Goal: Task Accomplishment & Management: Manage account settings

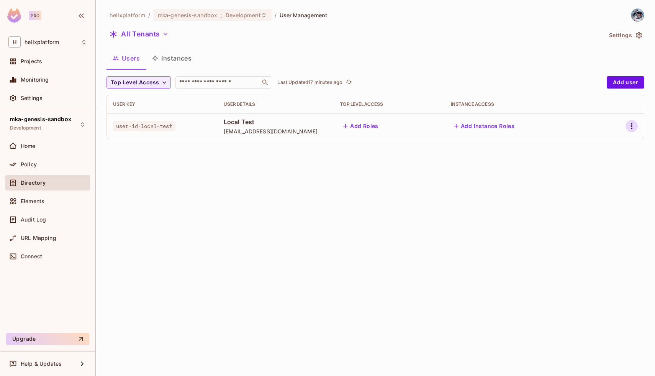
click at [629, 125] on icon "button" at bounding box center [631, 125] width 9 height 9
click at [529, 244] on div at bounding box center [327, 188] width 655 height 376
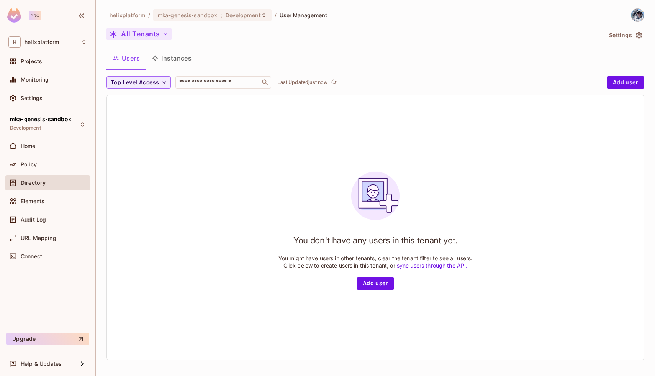
click at [136, 31] on button "All Tenants" at bounding box center [138, 34] width 65 height 12
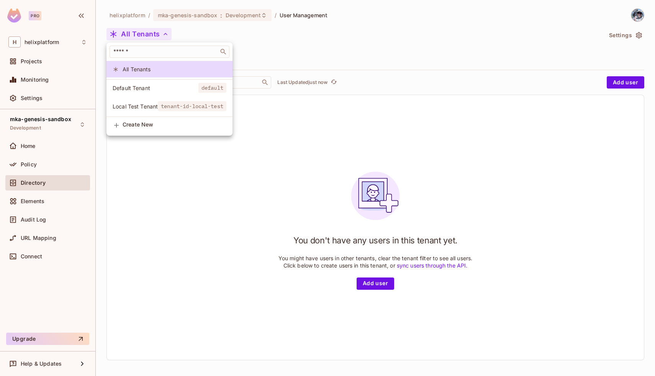
click at [158, 235] on div at bounding box center [327, 188] width 655 height 376
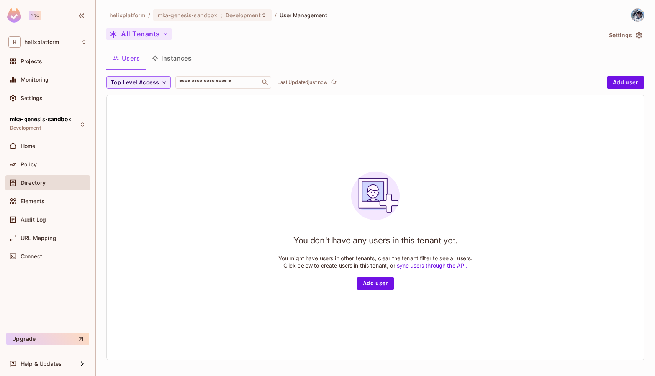
click at [154, 33] on button "All Tenants" at bounding box center [138, 34] width 65 height 12
click at [140, 35] on button "All Tenants" at bounding box center [138, 34] width 65 height 12
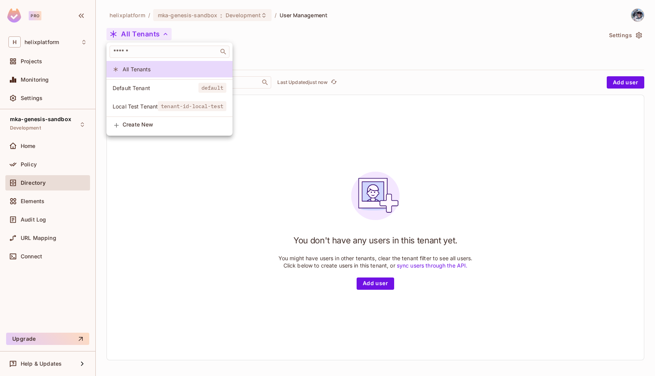
click at [287, 145] on div at bounding box center [327, 188] width 655 height 376
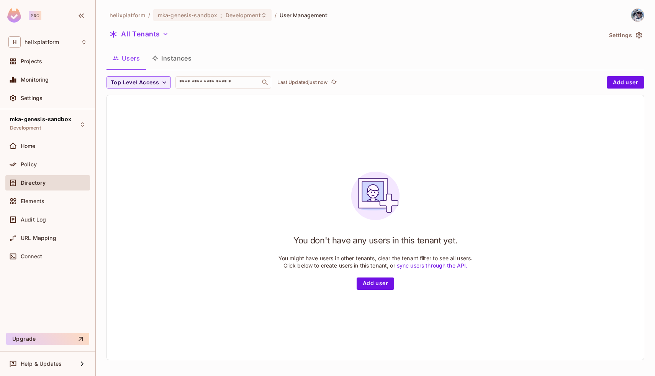
click at [621, 35] on button "Settings" at bounding box center [625, 35] width 38 height 12
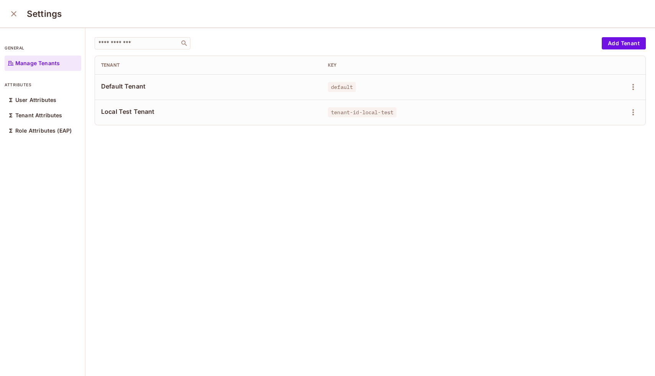
click at [345, 113] on span "tenant-id-local-test" at bounding box center [362, 112] width 69 height 10
copy span "tenant-id-local-test"
click at [13, 15] on icon "close" at bounding box center [13, 13] width 9 height 9
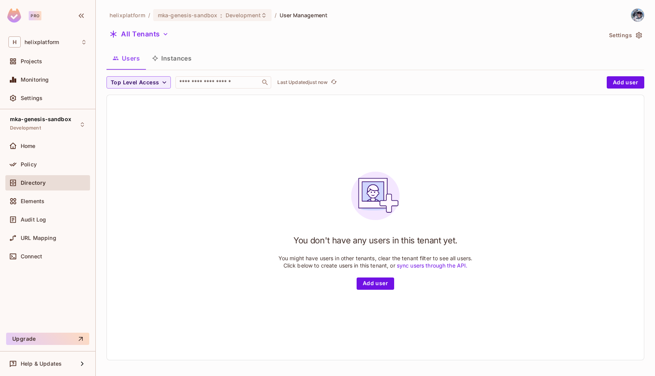
click at [167, 60] on button "Instances" at bounding box center [172, 58] width 52 height 19
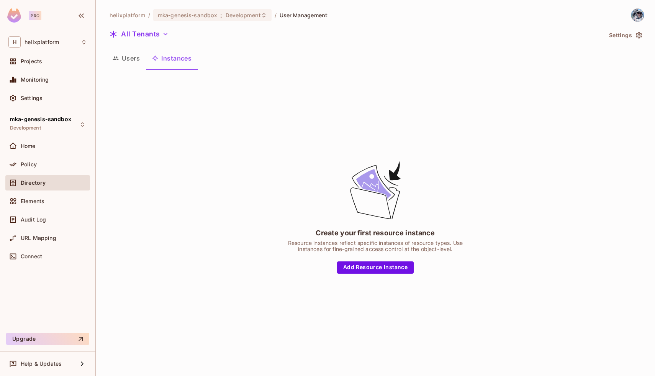
click at [135, 64] on button "Users" at bounding box center [125, 58] width 39 height 19
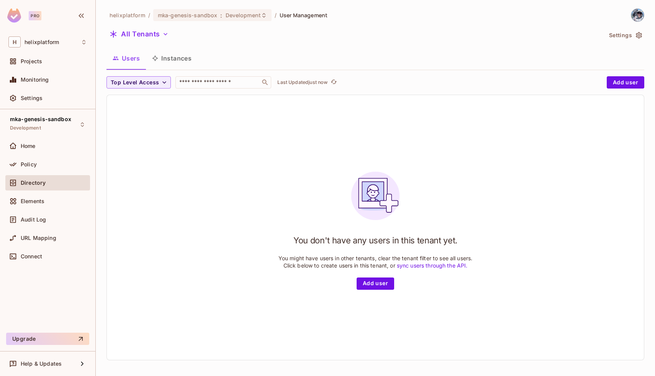
click at [619, 36] on button "Settings" at bounding box center [625, 35] width 38 height 12
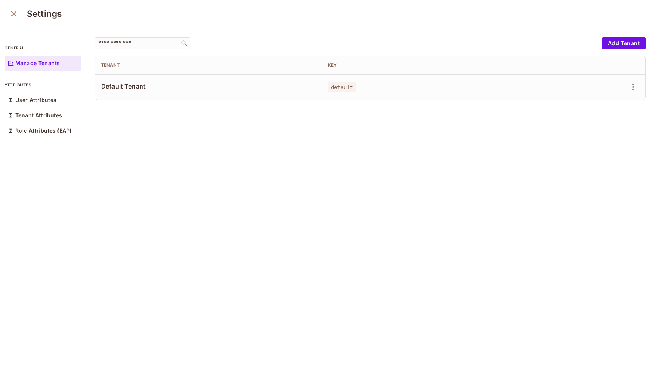
click at [10, 13] on icon "close" at bounding box center [13, 13] width 9 height 9
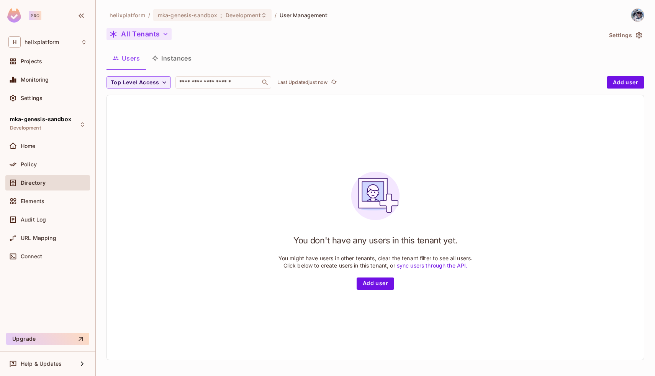
click at [145, 32] on button "All Tenants" at bounding box center [138, 34] width 65 height 12
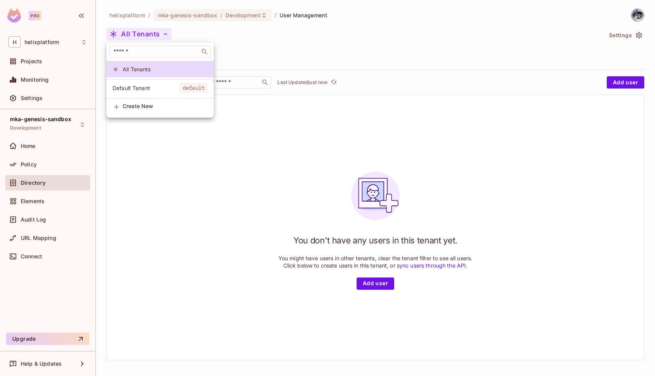
click at [277, 46] on div at bounding box center [327, 188] width 655 height 376
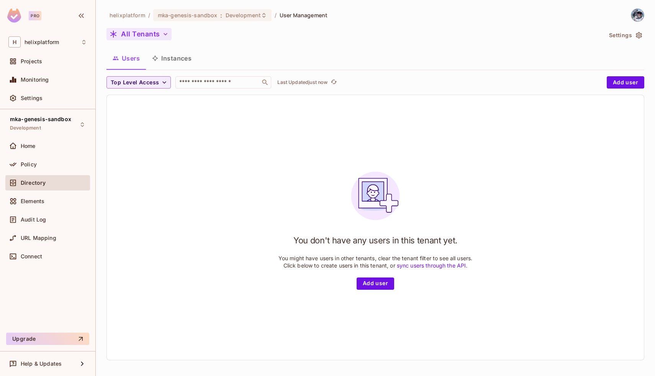
click at [138, 34] on button "All Tenants" at bounding box center [138, 34] width 65 height 12
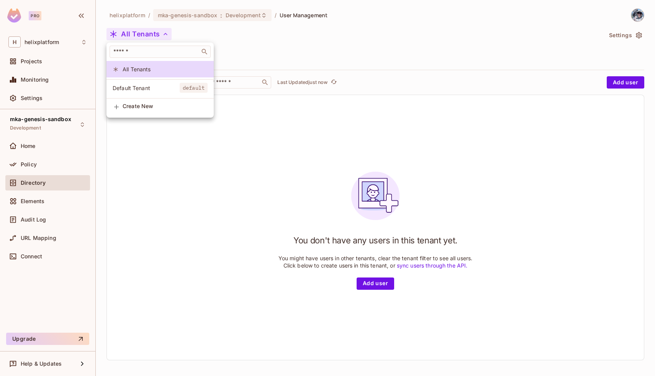
click at [260, 48] on div at bounding box center [327, 188] width 655 height 376
